Goal: Task Accomplishment & Management: Complete application form

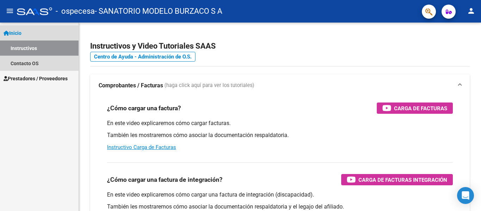
click at [32, 34] on link "Inicio" at bounding box center [39, 32] width 78 height 15
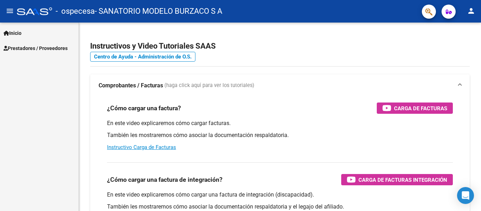
click at [35, 48] on span "Prestadores / Proveedores" at bounding box center [36, 48] width 64 height 8
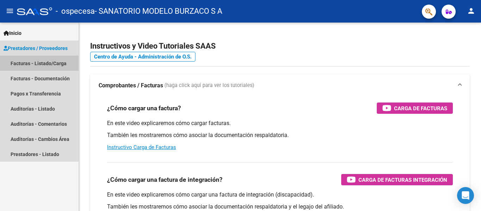
click at [36, 63] on link "Facturas - Listado/Carga" at bounding box center [39, 63] width 78 height 15
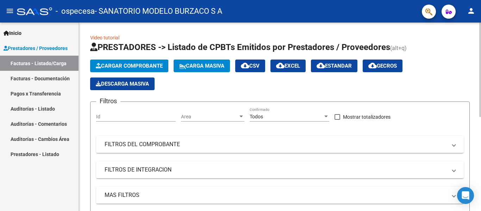
click at [123, 65] on span "Cargar Comprobante" at bounding box center [129, 66] width 67 height 6
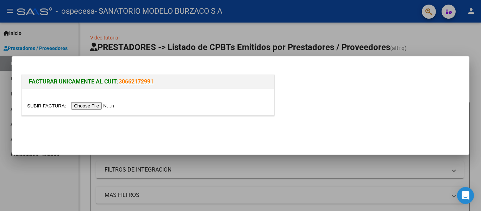
drag, startPoint x: 123, startPoint y: 65, endPoint x: 84, endPoint y: 134, distance: 79.1
click at [84, 135] on mat-dialog-actions at bounding box center [240, 132] width 440 height 27
click at [326, 103] on div "FACTURAR UNICAMENTE AL CUIT: 30662172991" at bounding box center [240, 96] width 440 height 46
click at [352, 32] on div at bounding box center [240, 105] width 481 height 211
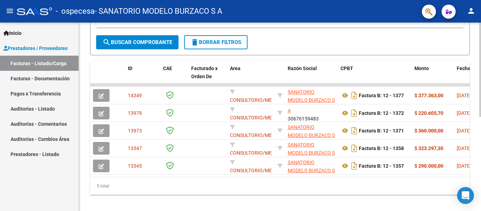
drag, startPoint x: 134, startPoint y: 182, endPoint x: 180, endPoint y: 182, distance: 46.1
click at [180, 177] on datatable-body "14349 CONSULTORIO/MEDICOS SANATORIO MODELO BURZACO S A 30676159483 Factura B: 1…" at bounding box center [279, 129] width 379 height 93
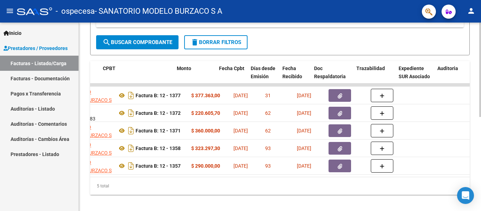
scroll to position [0, 252]
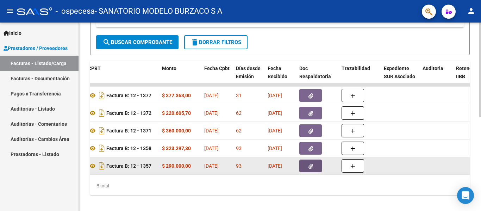
click at [304, 167] on button "button" at bounding box center [310, 165] width 23 height 13
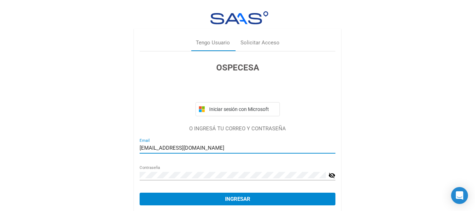
click at [262, 147] on input "[EMAIL_ADDRESS][DOMAIN_NAME]" at bounding box center [238, 148] width 196 height 6
type input "[EMAIL_ADDRESS][DOMAIN_NAME]"
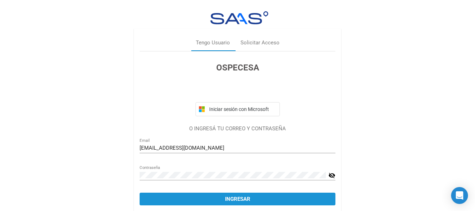
click at [239, 201] on span "Ingresar" at bounding box center [237, 199] width 25 height 6
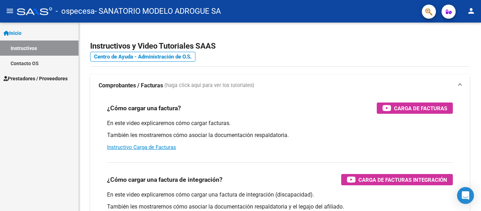
click at [17, 32] on span "Inicio" at bounding box center [13, 33] width 18 height 8
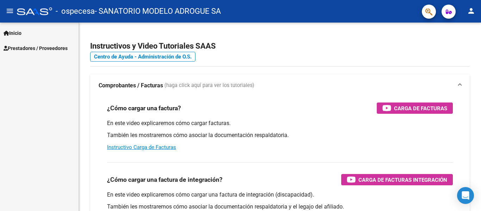
click at [20, 46] on span "Prestadores / Proveedores" at bounding box center [36, 48] width 64 height 8
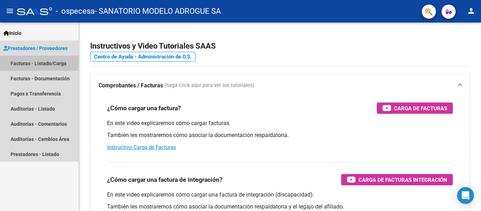
click at [21, 64] on link "Facturas - Listado/Carga" at bounding box center [39, 63] width 78 height 15
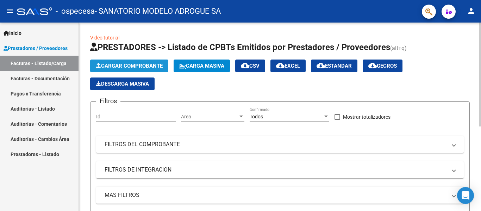
click at [118, 63] on span "Cargar Comprobante" at bounding box center [129, 66] width 67 height 6
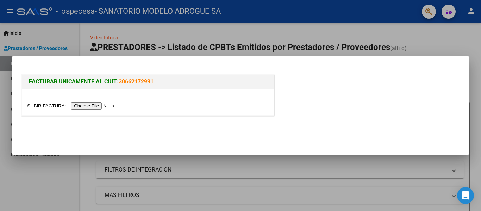
click at [106, 106] on input "file" at bounding box center [71, 105] width 89 height 7
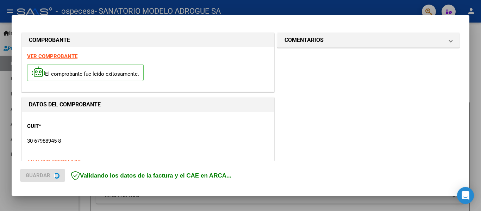
scroll to position [35, 0]
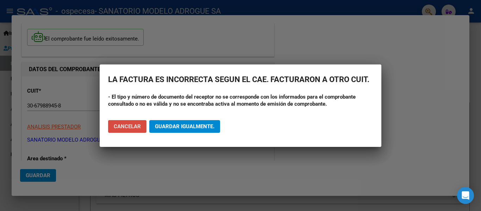
click at [134, 128] on span "Cancelar" at bounding box center [127, 126] width 27 height 6
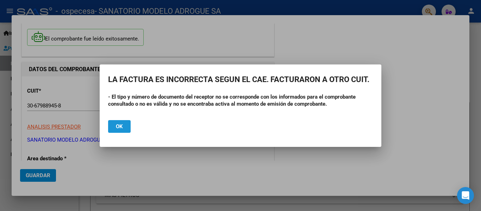
click at [122, 123] on span "Ok" at bounding box center [119, 126] width 7 height 6
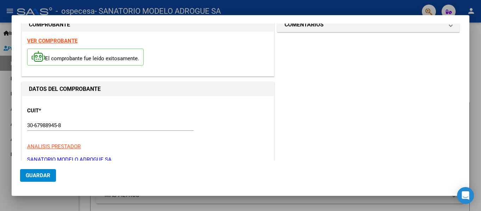
scroll to position [0, 0]
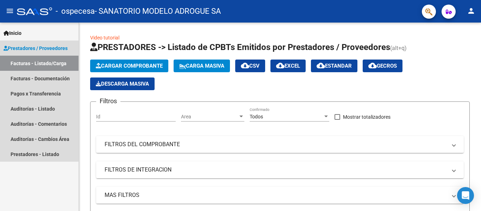
click at [24, 64] on link "Facturas - Listado/Carga" at bounding box center [39, 63] width 78 height 15
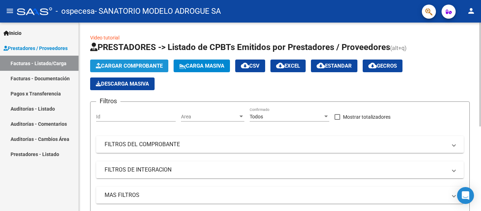
click at [115, 63] on span "Cargar Comprobante" at bounding box center [129, 66] width 67 height 6
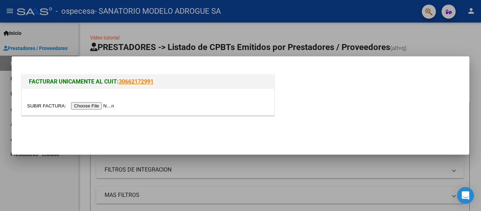
click at [95, 105] on input "file" at bounding box center [71, 105] width 89 height 7
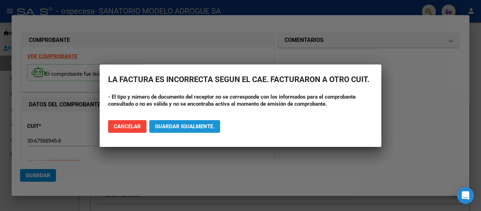
click at [176, 130] on button "Guardar igualmente." at bounding box center [184, 126] width 71 height 13
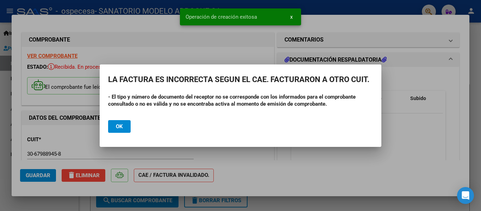
drag, startPoint x: 121, startPoint y: 125, endPoint x: 156, endPoint y: 117, distance: 35.3
click at [123, 125] on button "Ok" at bounding box center [119, 126] width 23 height 13
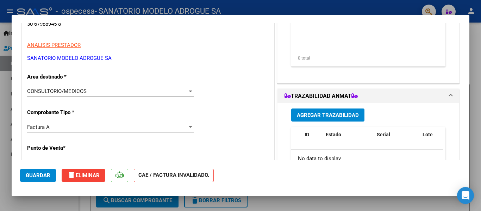
scroll to position [141, 0]
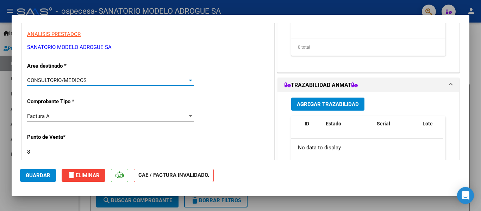
click at [188, 79] on div at bounding box center [190, 80] width 6 height 6
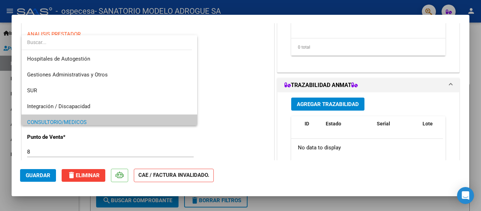
scroll to position [42, 0]
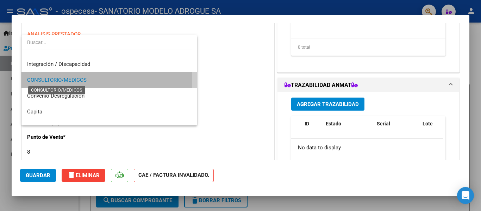
click at [76, 79] on span "CONSULTORIO/MEDICOS" at bounding box center [56, 80] width 59 height 6
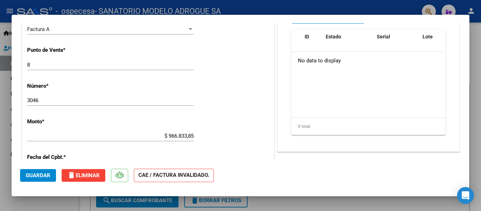
scroll to position [211, 0]
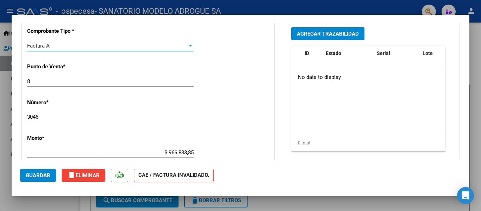
click at [188, 44] on div at bounding box center [190, 46] width 6 height 6
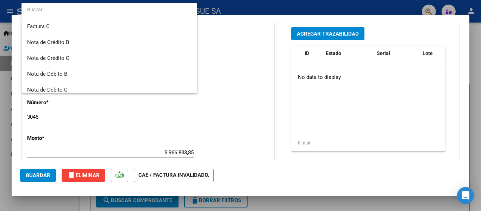
scroll to position [0, 0]
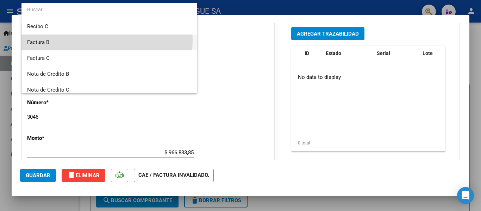
click at [61, 40] on span "Factura B" at bounding box center [109, 42] width 164 height 16
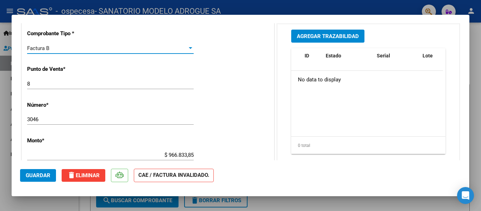
scroll to position [211, 0]
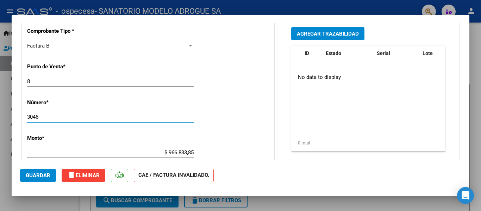
drag, startPoint x: 55, startPoint y: 120, endPoint x: 23, endPoint y: 119, distance: 32.0
click at [23, 119] on div "CUIT * 30-67988945-8 Ingresar CUIT ANALISIS PRESTADOR SANATORIO MODELO ADROGUE …" at bounding box center [148, 143] width 252 height 459
type input "1012"
click at [179, 141] on div "CUIT * 30-67988945-8 Ingresar CUIT ANALISIS PRESTADOR SANATORIO MODELO ADROGUE …" at bounding box center [148, 143] width 252 height 459
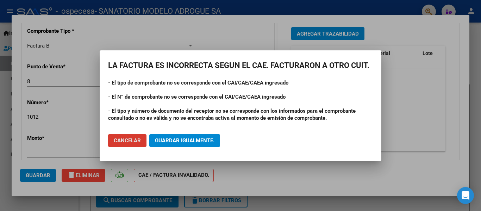
click at [136, 136] on button "Cancelar" at bounding box center [127, 140] width 38 height 13
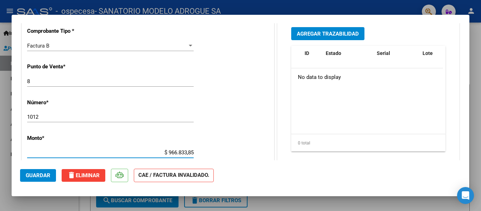
drag, startPoint x: 166, startPoint y: 152, endPoint x: 228, endPoint y: 152, distance: 61.6
click at [228, 152] on div "CUIT * 30-67988945-8 Ingresar CUIT ANALISIS PRESTADOR SANATORIO MODELO ADROGUE …" at bounding box center [148, 143] width 252 height 459
type input "$ 277.346,40"
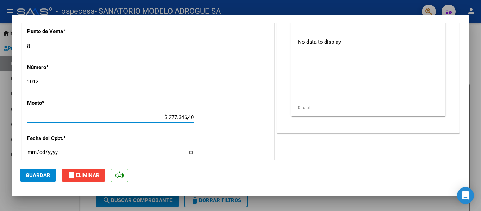
scroll to position [281, 0]
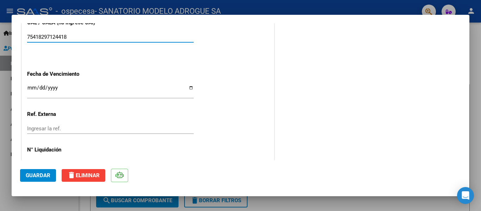
drag, startPoint x: 31, startPoint y: 157, endPoint x: 72, endPoint y: 160, distance: 41.2
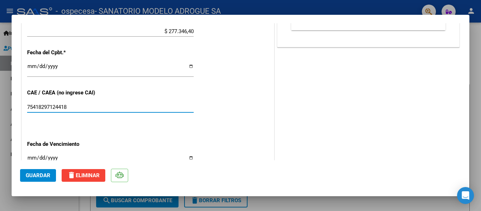
scroll to position [332, 0]
type input "7"
click at [34, 108] on input "75418314776049" at bounding box center [110, 107] width 166 height 6
click at [38, 109] on input "75418314776049" at bounding box center [110, 107] width 166 height 6
click at [45, 106] on input "75418314776049" at bounding box center [110, 107] width 166 height 6
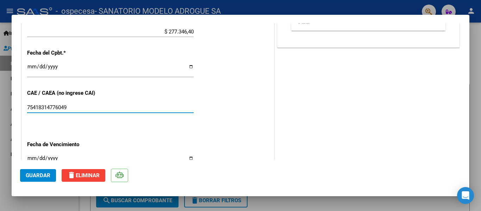
click at [51, 106] on input "75418314776049" at bounding box center [110, 107] width 166 height 6
click at [57, 107] on input "75418314776049" at bounding box center [110, 107] width 166 height 6
type input "75418314776049"
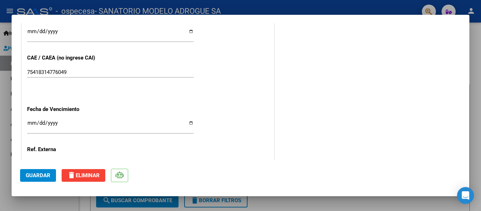
click at [38, 124] on input "Ingresar la fecha" at bounding box center [110, 125] width 166 height 11
click at [32, 123] on input "Ingresar la fecha" at bounding box center [110, 125] width 166 height 11
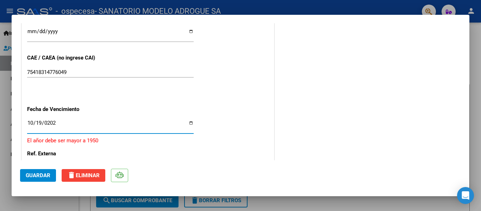
type input "[DATE]"
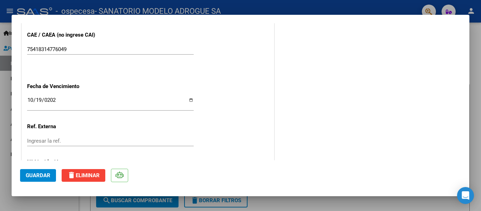
scroll to position [425, 0]
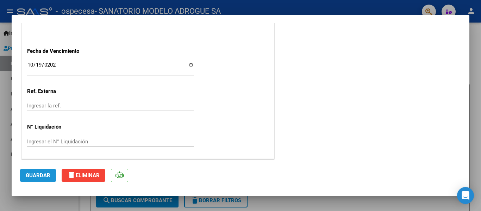
click at [47, 177] on span "Guardar" at bounding box center [38, 175] width 25 height 6
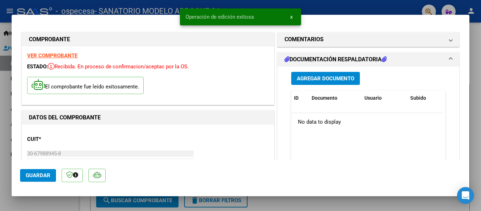
scroll to position [0, 0]
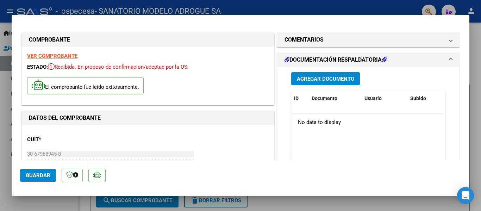
click at [303, 61] on h1 "DOCUMENTACIÓN RESPALDATORIA" at bounding box center [335, 60] width 102 height 8
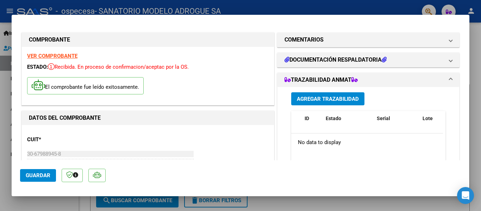
click at [449, 80] on span at bounding box center [450, 80] width 3 height 8
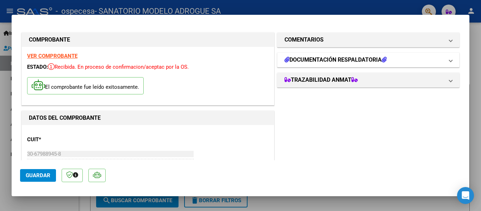
click at [357, 58] on h1 "DOCUMENTACIÓN RESPALDATORIA" at bounding box center [335, 60] width 102 height 8
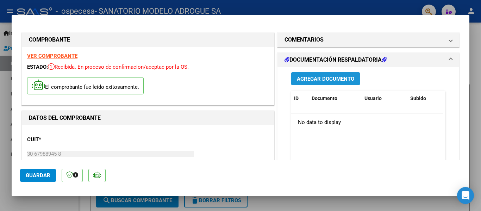
click at [339, 79] on span "Agregar Documento" at bounding box center [325, 79] width 57 height 6
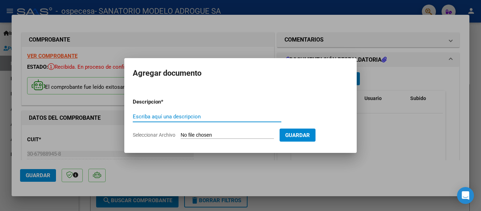
click at [144, 119] on input "Escriba aquí una descripcion" at bounding box center [207, 116] width 148 height 6
type input "documentacion respaldatoria"
drag, startPoint x: 304, startPoint y: 137, endPoint x: 225, endPoint y: 134, distance: 79.2
click at [229, 135] on form "Descripcion * documentacion respaldatoria Escriba aquí una descripcion Seleccio…" at bounding box center [240, 118] width 215 height 51
click at [225, 134] on input "Seleccionar Archivo" at bounding box center [226, 135] width 93 height 7
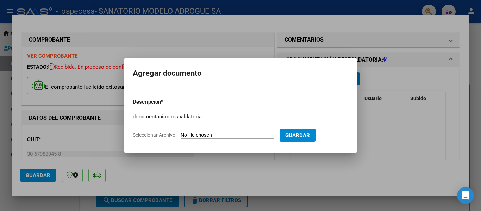
type input "C:\fakepath\B0008-00001012 DOC RESPALDATORIA.pdf"
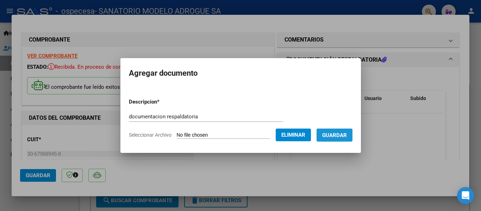
click at [344, 134] on span "Guardar" at bounding box center [334, 135] width 25 height 6
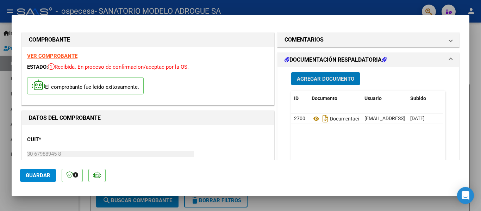
type input "$ 0,00"
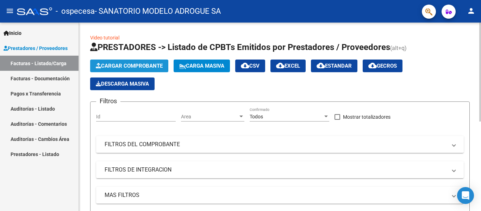
click at [117, 62] on button "Cargar Comprobante" at bounding box center [129, 65] width 78 height 13
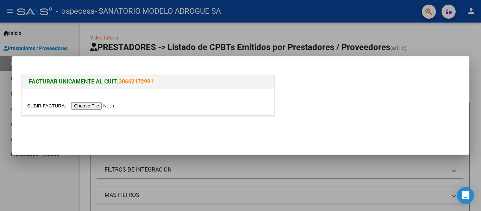
click at [95, 106] on input "file" at bounding box center [71, 105] width 89 height 7
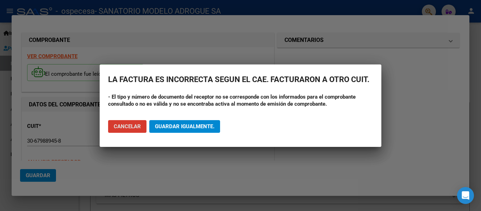
click at [141, 124] on button "Cancelar" at bounding box center [127, 126] width 38 height 13
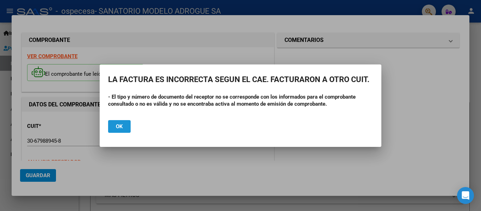
click at [120, 129] on span "Ok" at bounding box center [119, 126] width 7 height 6
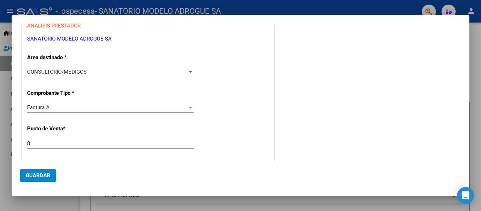
scroll to position [141, 0]
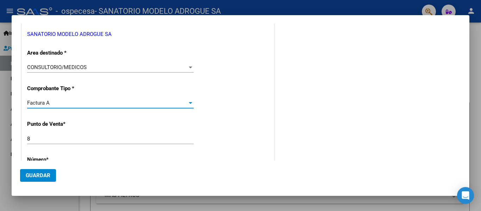
click at [66, 103] on div "Factura A" at bounding box center [107, 103] width 160 height 6
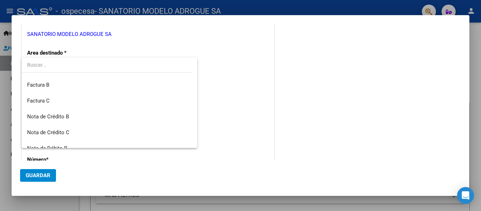
scroll to position [0, 0]
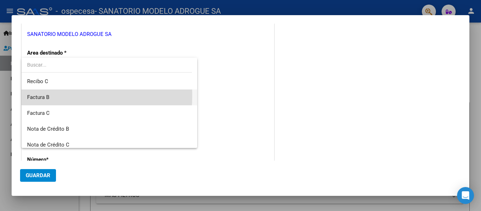
click at [52, 95] on span "Factura B" at bounding box center [109, 97] width 164 height 16
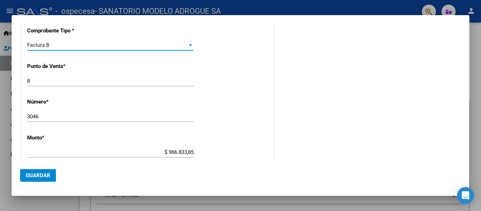
scroll to position [211, 0]
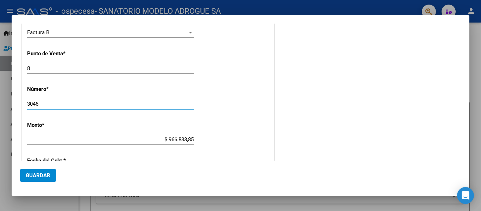
drag, startPoint x: 40, startPoint y: 105, endPoint x: 0, endPoint y: 105, distance: 40.5
click at [0, 105] on div "COMPROBANTE VER COMPROBANTE El comprobante fue leído exitosamente. DATOS DEL CO…" at bounding box center [240, 105] width 481 height 211
type input "1013"
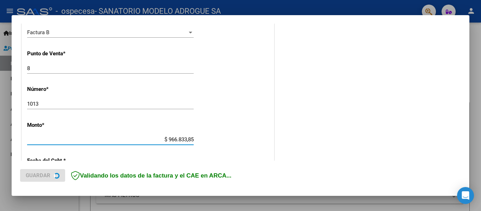
drag, startPoint x: 165, startPoint y: 139, endPoint x: 228, endPoint y: 139, distance: 63.3
click at [228, 139] on div "CUIT * 30-67988945-8 Ingresar CUIT ANALISIS PRESTADOR SANATORIO MODELO ADROGUE …" at bounding box center [148, 129] width 252 height 459
type input "$ 0,02"
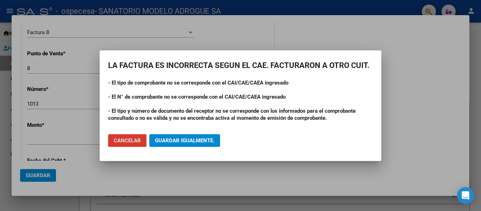
click at [130, 142] on span "Cancelar" at bounding box center [127, 140] width 27 height 6
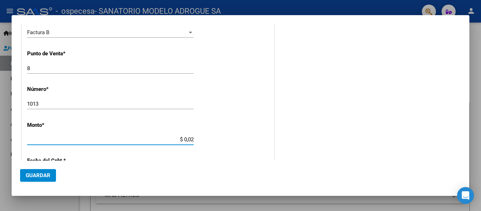
drag, startPoint x: 182, startPoint y: 139, endPoint x: 208, endPoint y: 135, distance: 27.0
click at [208, 135] on div "CUIT * 30-67988945-8 Ingresar CUIT ANALISIS PRESTADOR SANATORIO MODELO ADROGUE …" at bounding box center [148, 129] width 252 height 459
type input "$ 294.000,00"
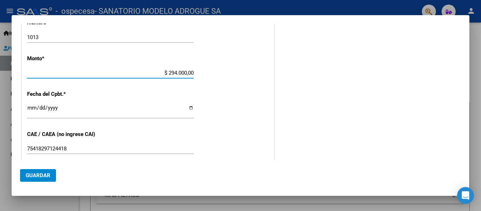
scroll to position [281, 0]
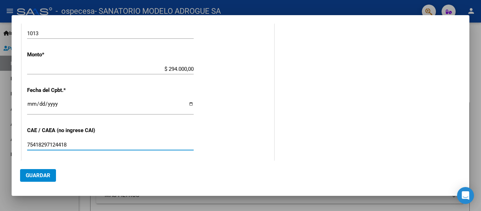
drag, startPoint x: 43, startPoint y: 145, endPoint x: 105, endPoint y: 145, distance: 62.3
click at [105, 145] on input "75418297124418" at bounding box center [110, 144] width 166 height 6
click at [33, 143] on input "75418317682617" at bounding box center [110, 144] width 166 height 6
click at [39, 143] on input "75418317682617" at bounding box center [110, 144] width 166 height 6
click at [45, 143] on input "75418317682617" at bounding box center [110, 144] width 166 height 6
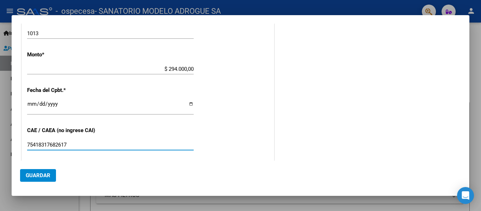
click at [51, 144] on input "75418317682617" at bounding box center [110, 144] width 166 height 6
click at [56, 144] on input "75418317682617" at bounding box center [110, 144] width 166 height 6
click at [62, 144] on input "75418317682617" at bounding box center [110, 144] width 166 height 6
click at [69, 144] on input "75418317682617" at bounding box center [110, 144] width 166 height 6
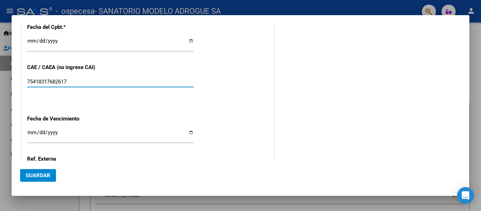
scroll to position [387, 0]
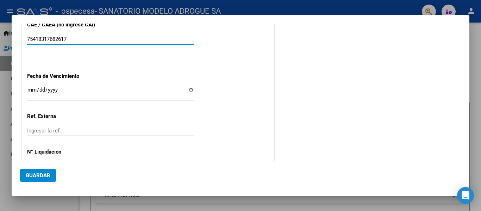
type input "75418317682617"
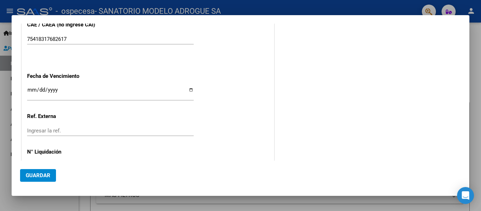
click at [30, 90] on input "Ingresar la fecha" at bounding box center [110, 92] width 166 height 11
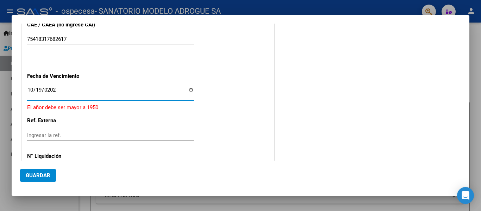
type input "[DATE]"
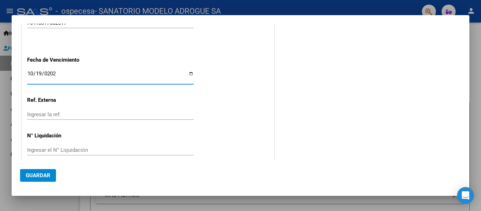
scroll to position [412, 0]
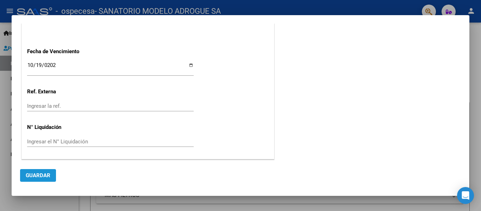
click at [45, 174] on span "Guardar" at bounding box center [38, 175] width 25 height 6
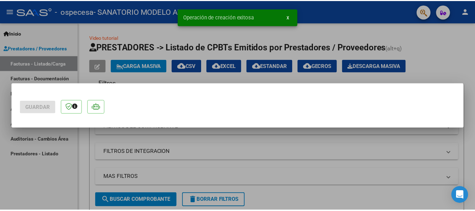
scroll to position [0, 0]
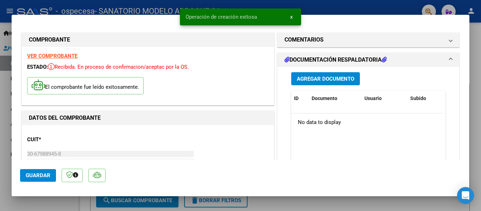
click at [319, 57] on h1 "DOCUMENTACIÓN RESPALDATORIA" at bounding box center [335, 60] width 102 height 8
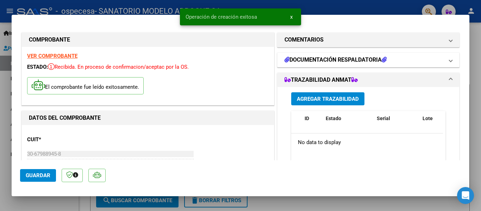
click at [342, 58] on h1 "DOCUMENTACIÓN RESPALDATORIA" at bounding box center [335, 60] width 102 height 8
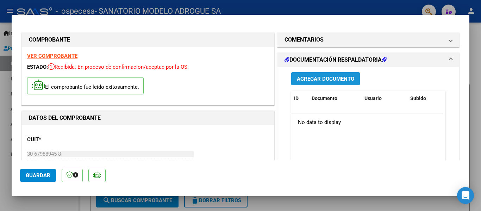
click at [320, 78] on span "Agregar Documento" at bounding box center [325, 79] width 57 height 6
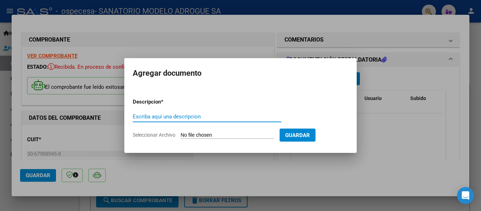
click at [151, 120] on div "Escriba aquí una descripcion" at bounding box center [207, 116] width 148 height 11
type input "documentacion respaldatoria"
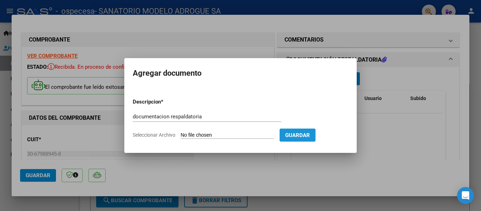
click at [310, 135] on span "Guardar" at bounding box center [297, 135] width 25 height 6
click at [226, 133] on input "Seleccionar Archivo" at bounding box center [226, 135] width 93 height 7
type input "C:\fakepath\B0008-00001013 DOC RESPALDATORIA.pdf"
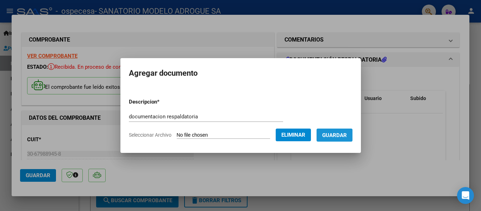
click at [347, 137] on span "Guardar" at bounding box center [334, 135] width 25 height 6
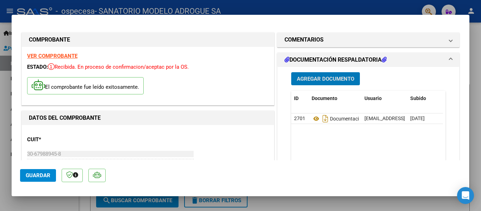
type input "$ 0,00"
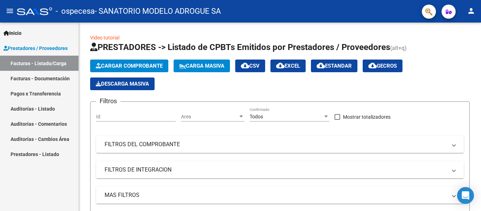
click at [471, 9] on mat-icon "person" at bounding box center [470, 11] width 8 height 8
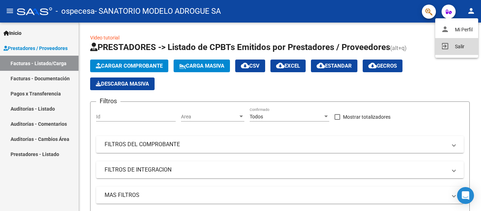
click at [454, 47] on button "exit_to_app Salir" at bounding box center [456, 46] width 43 height 17
